Goal: Information Seeking & Learning: Learn about a topic

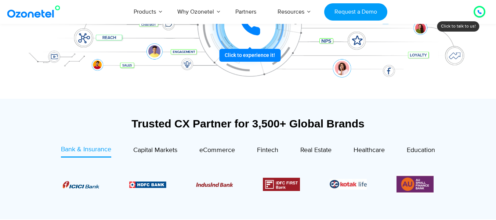
scroll to position [220, 0]
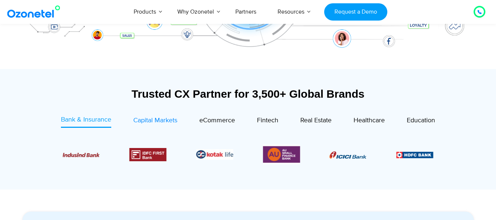
click at [158, 124] on span "Capital Markets" at bounding box center [155, 120] width 44 height 8
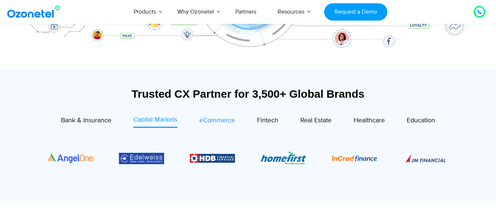
click at [215, 121] on span "eCommerce" at bounding box center [217, 120] width 36 height 8
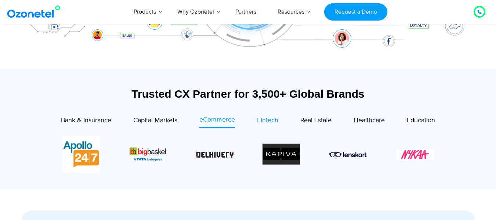
click at [266, 120] on span "Fintech" at bounding box center [267, 120] width 21 height 8
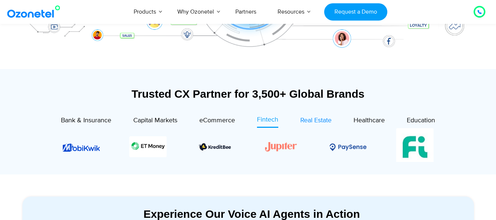
click at [310, 123] on span "Real Estate" at bounding box center [315, 120] width 31 height 8
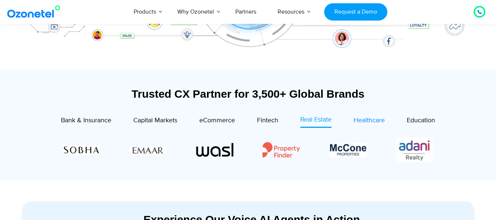
click at [373, 119] on span "Healthcare" at bounding box center [368, 120] width 31 height 8
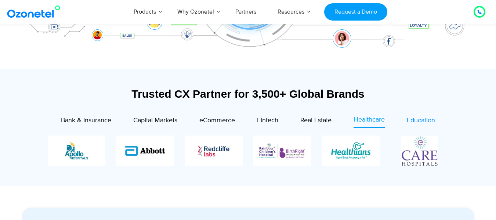
click at [418, 121] on span "Education" at bounding box center [421, 120] width 28 height 8
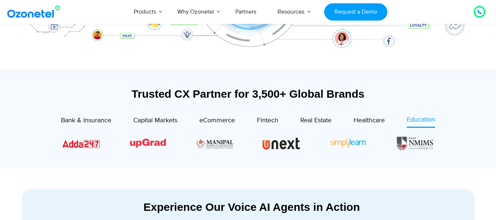
click at [340, 143] on div "Image Carousel" at bounding box center [248, 143] width 371 height 16
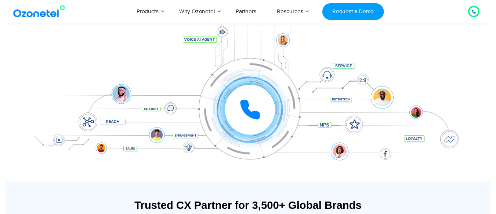
scroll to position [37, 0]
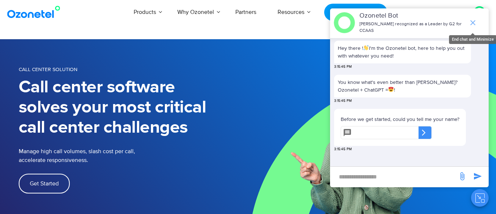
click at [472, 21] on icon "end chat or minimize" at bounding box center [472, 22] width 9 height 9
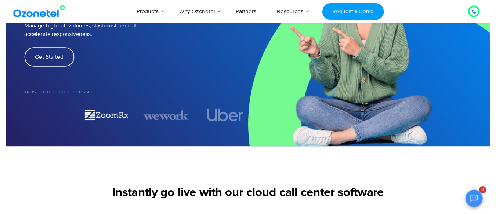
scroll to position [37, 0]
